Goal: Task Accomplishment & Management: Manage account settings

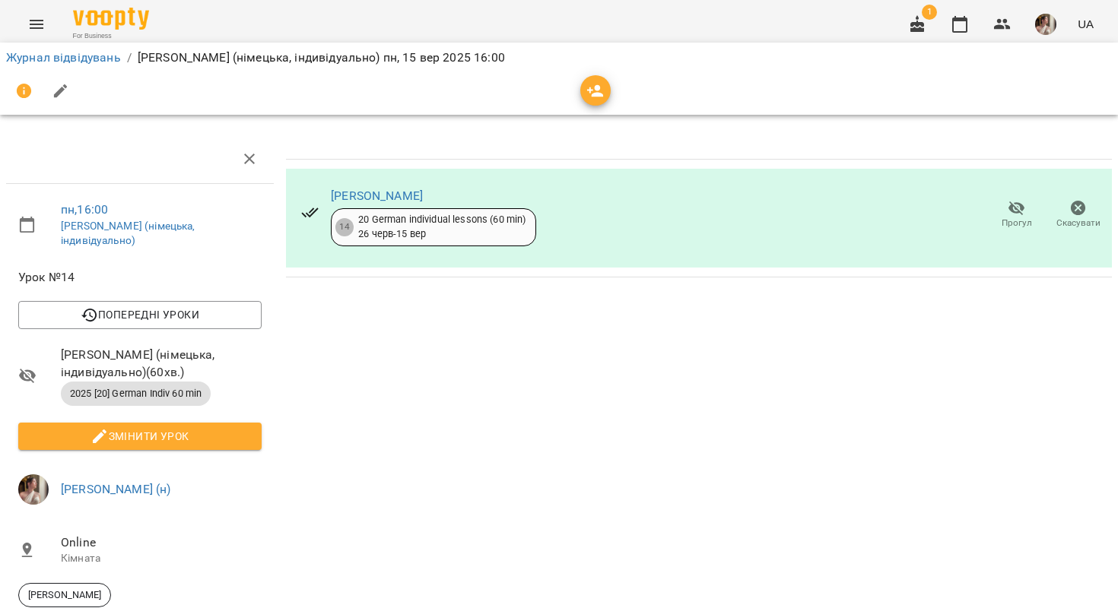
click at [98, 19] on img at bounding box center [111, 19] width 76 height 22
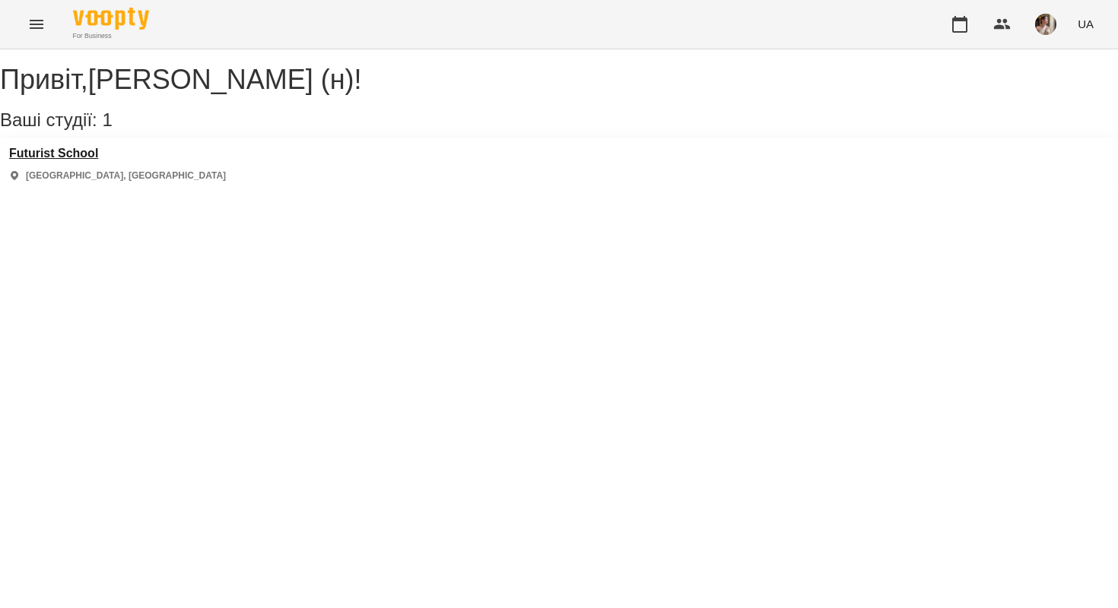
click at [62, 160] on h3 "Futurist School" at bounding box center [117, 154] width 217 height 14
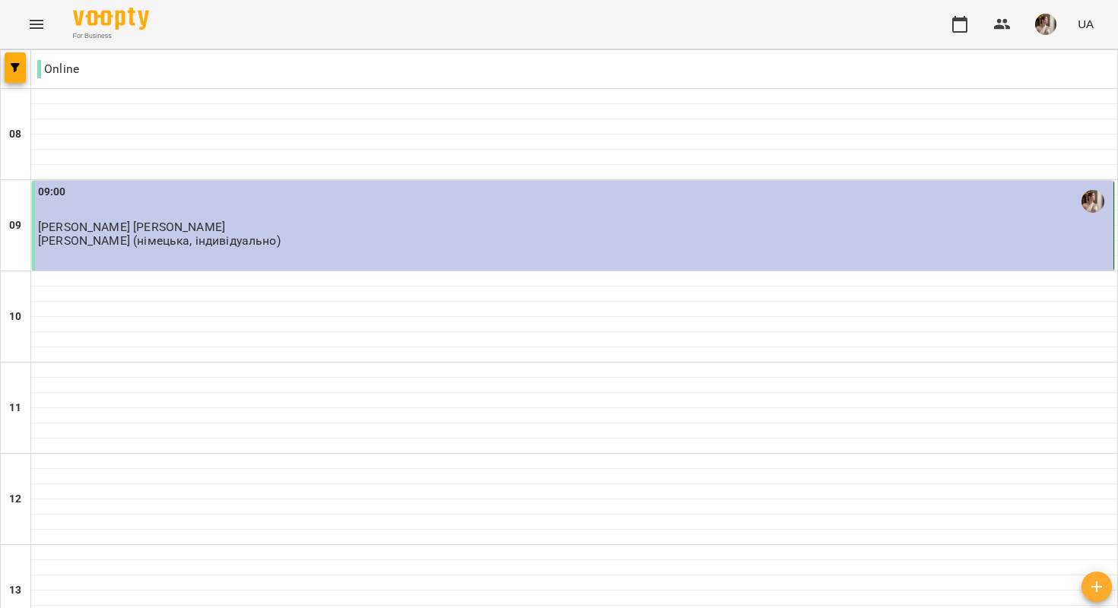
scroll to position [950, 0]
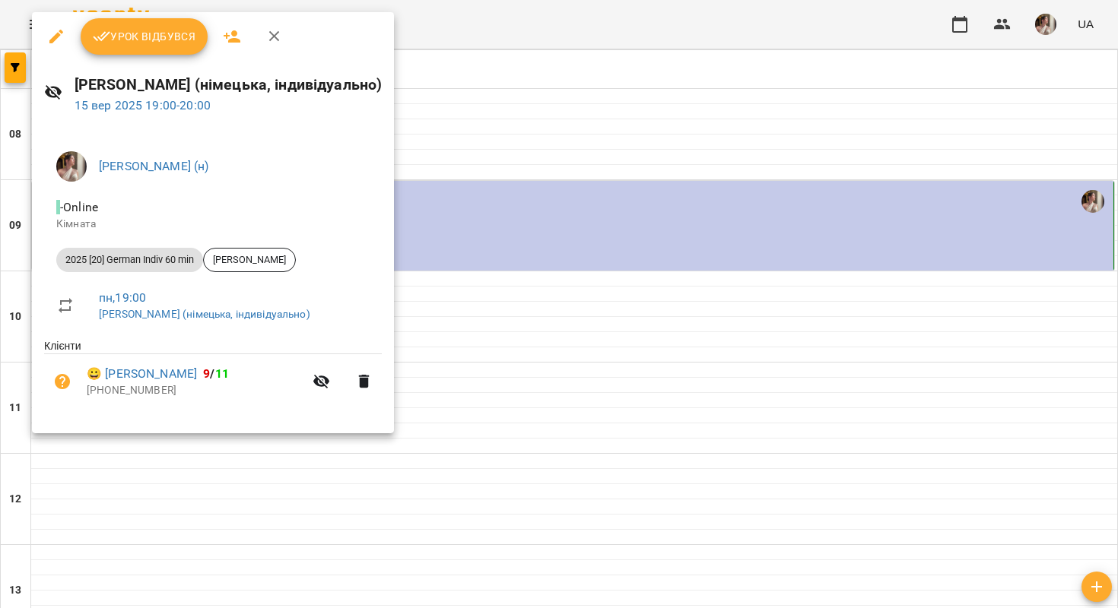
click at [160, 40] on span "Урок відбувся" at bounding box center [144, 36] width 103 height 18
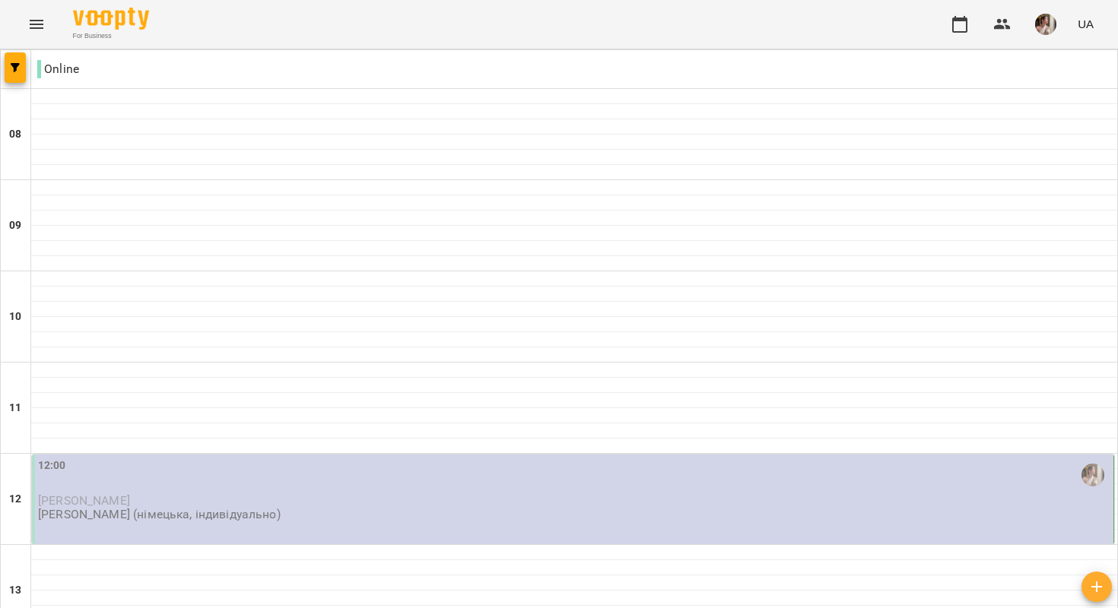
scroll to position [141, 0]
click at [338, 455] on div "12:00 [PERSON_NAME] [PERSON_NAME] ([GEOGRAPHIC_DATA], індивідуально)" at bounding box center [573, 500] width 1082 height 90
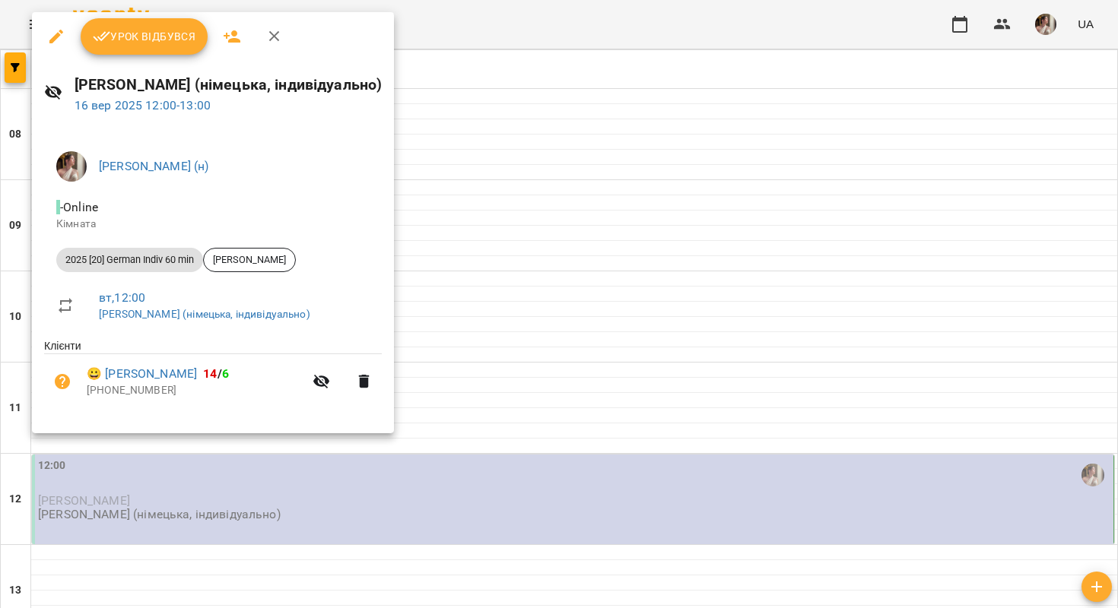
click at [159, 35] on span "Урок відбувся" at bounding box center [144, 36] width 103 height 18
